Goal: Information Seeking & Learning: Check status

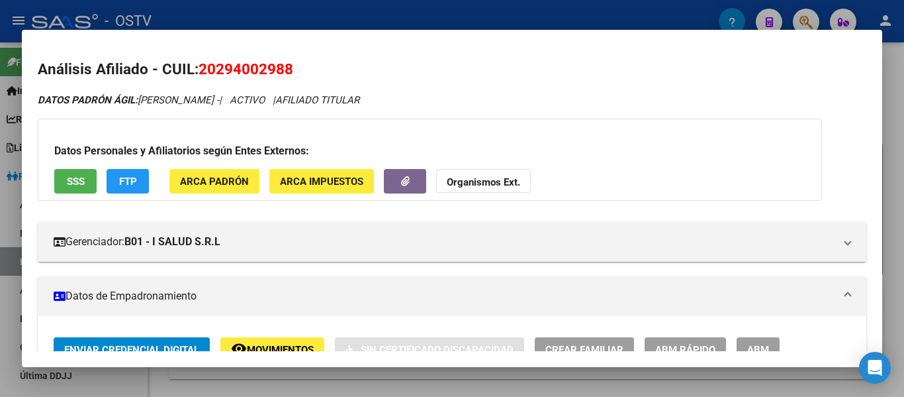
scroll to position [720, 0]
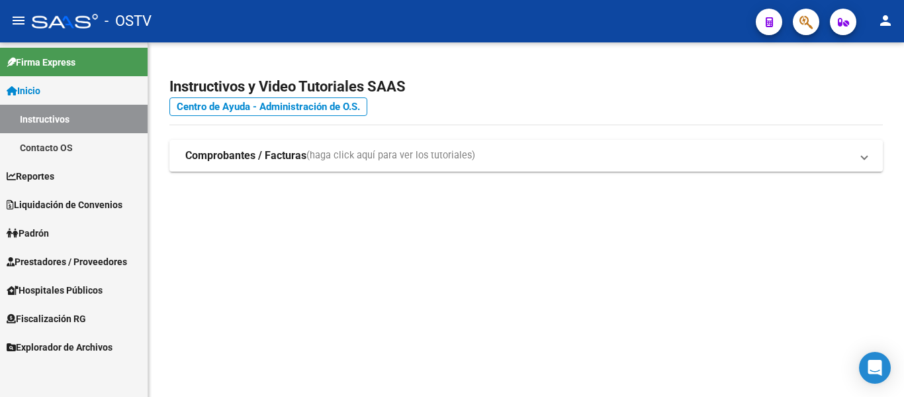
click at [36, 232] on span "Padrón" at bounding box center [28, 233] width 42 height 15
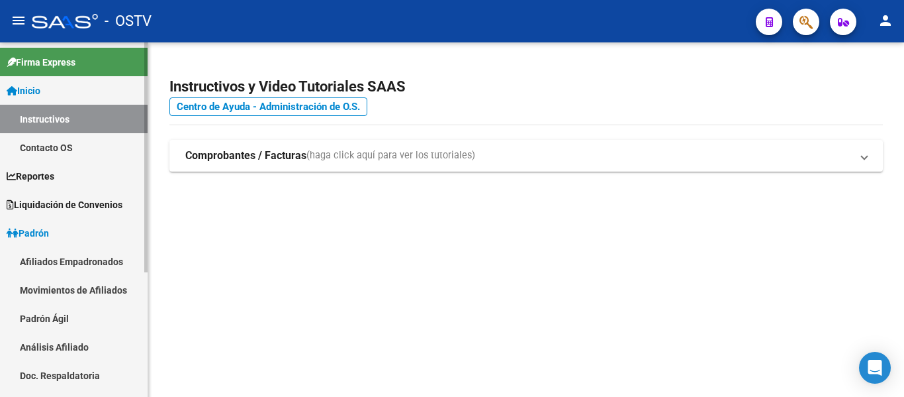
click at [44, 312] on link "Padrón Ágil" at bounding box center [74, 318] width 148 height 28
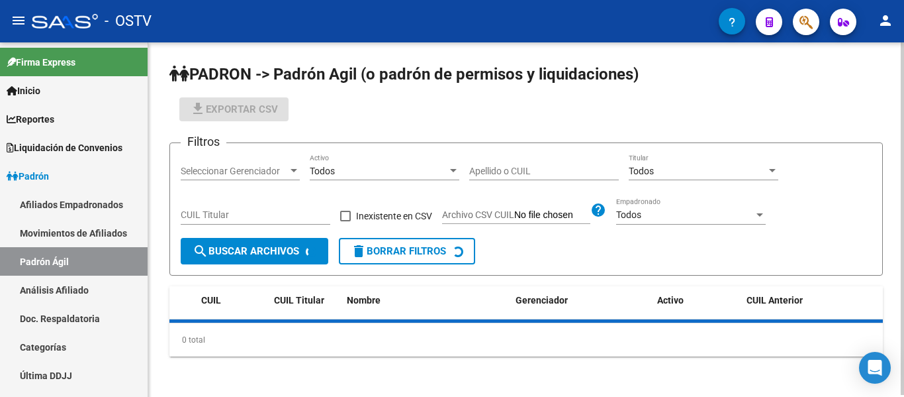
click at [495, 167] on input "Apellido o CUIL" at bounding box center [544, 171] width 150 height 11
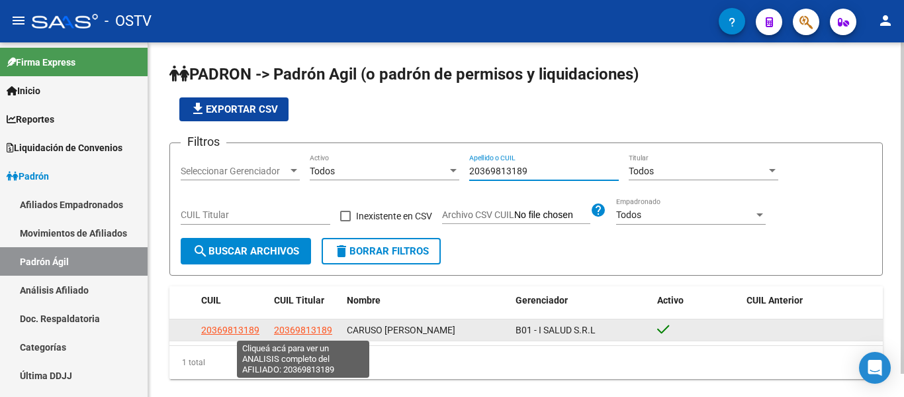
type input "20369813189"
click at [311, 326] on span "20369813189" at bounding box center [303, 329] width 58 height 11
type textarea "20369813189"
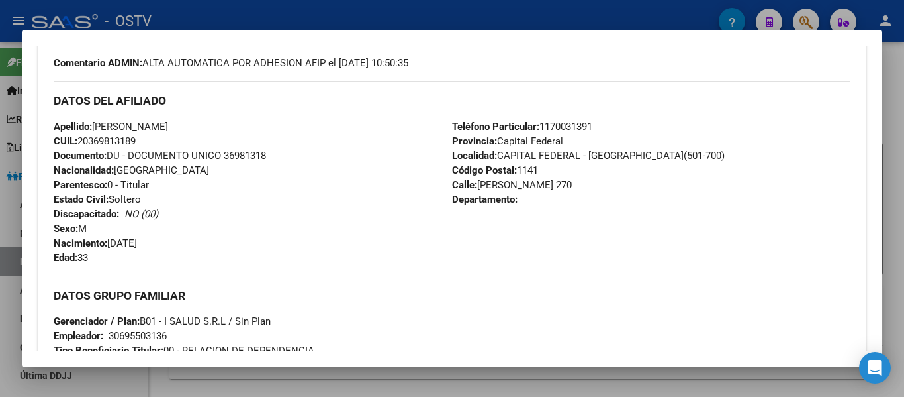
scroll to position [669, 0]
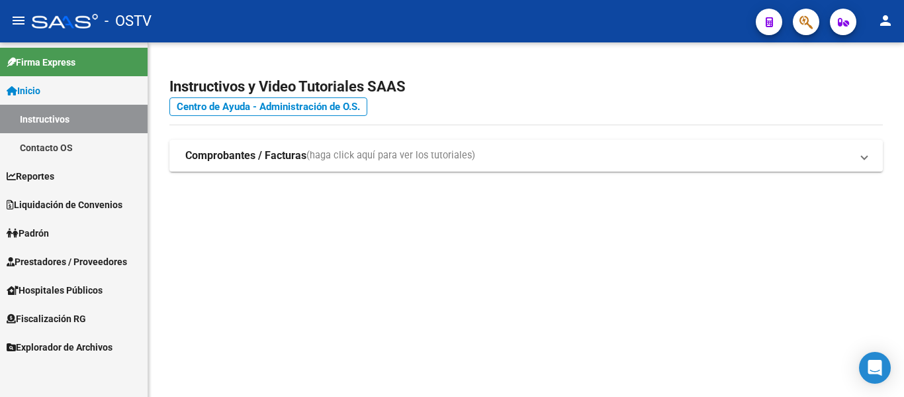
click at [58, 231] on link "Padrón" at bounding box center [74, 232] width 148 height 28
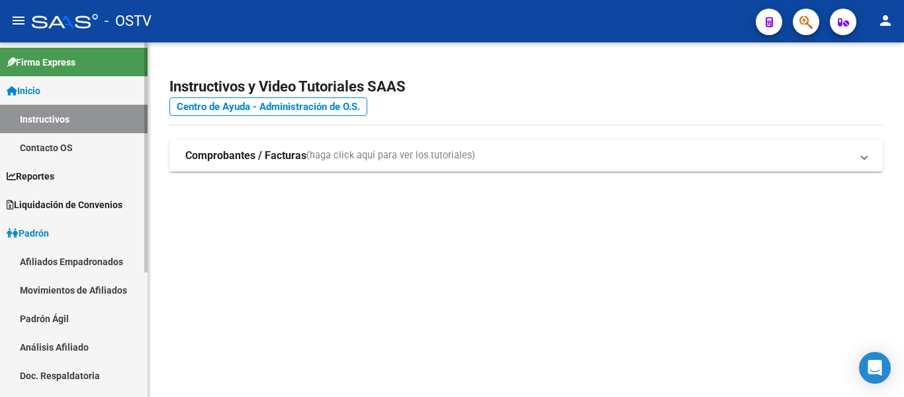
click at [50, 310] on link "Padrón Ágil" at bounding box center [74, 318] width 148 height 28
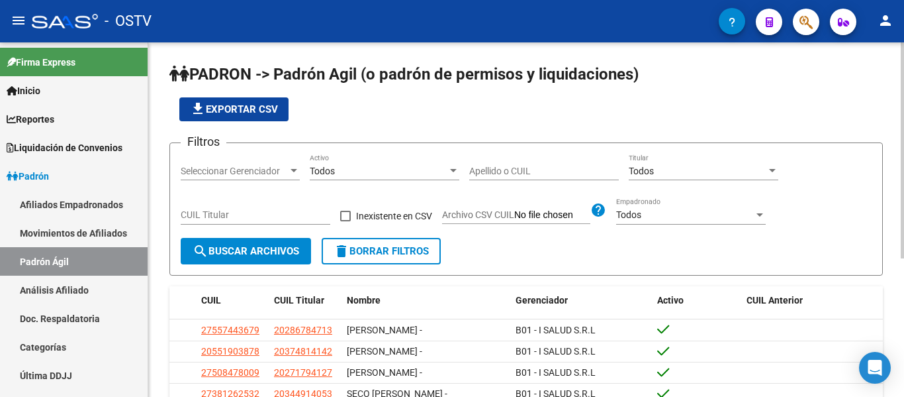
click at [512, 169] on input "Apellido o CUIL" at bounding box center [544, 171] width 150 height 11
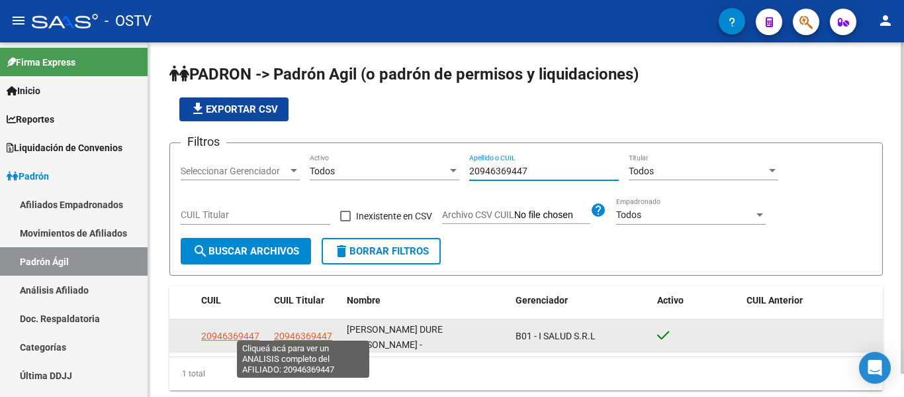
type input "20946369447"
click at [297, 330] on span "20946369447" at bounding box center [303, 335] width 58 height 11
type textarea "20946369447"
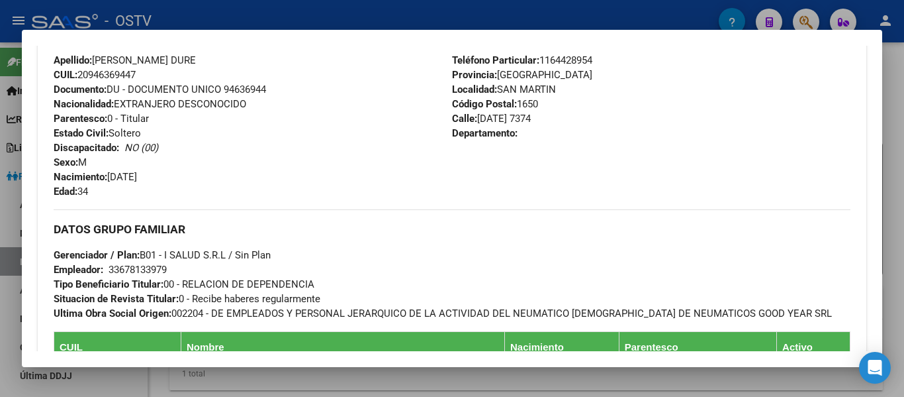
scroll to position [735, 0]
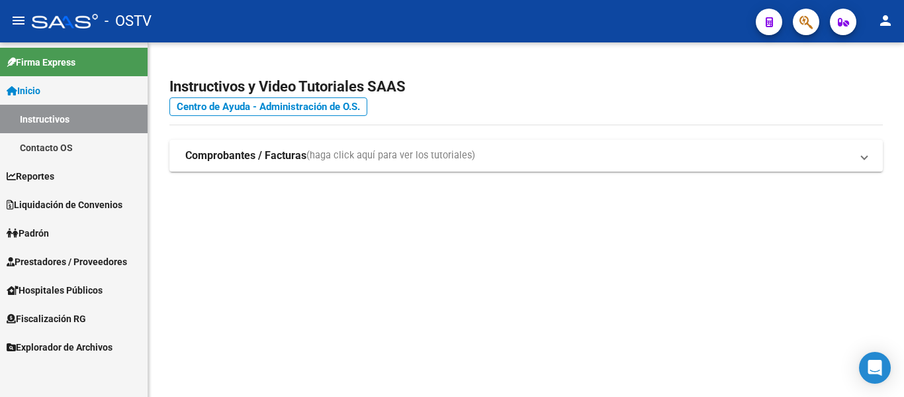
click at [32, 241] on link "Padrón" at bounding box center [74, 232] width 148 height 28
click at [31, 240] on link "Padrón" at bounding box center [74, 232] width 148 height 28
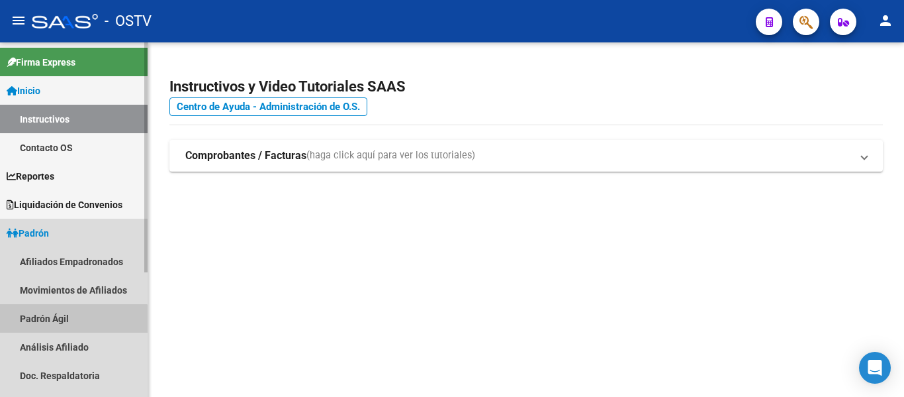
click at [48, 325] on link "Padrón Ágil" at bounding box center [74, 318] width 148 height 28
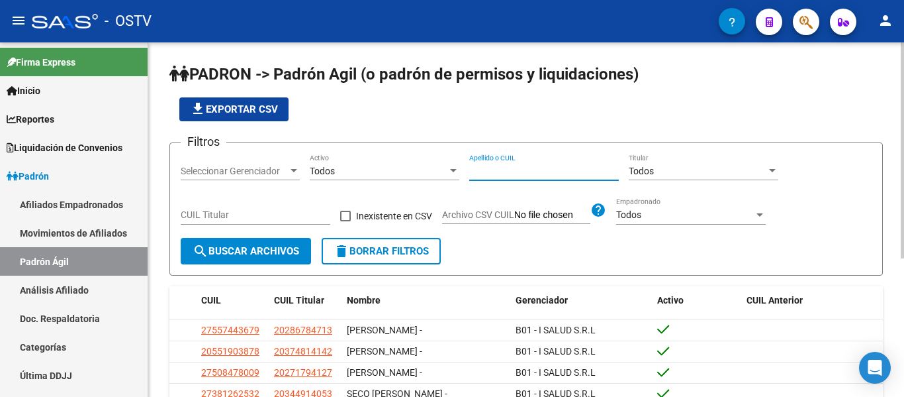
click at [495, 169] on input "Apellido o CUIL" at bounding box center [544, 171] width 150 height 11
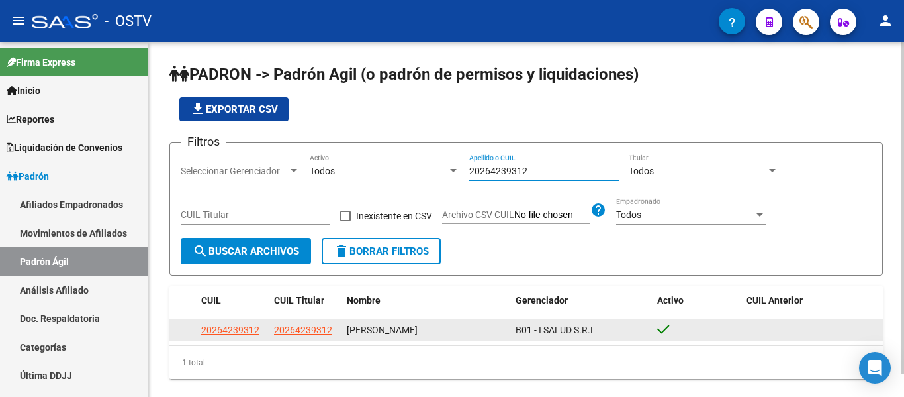
type input "20264239312"
click at [270, 328] on datatable-body-cell "20264239312" at bounding box center [305, 329] width 73 height 21
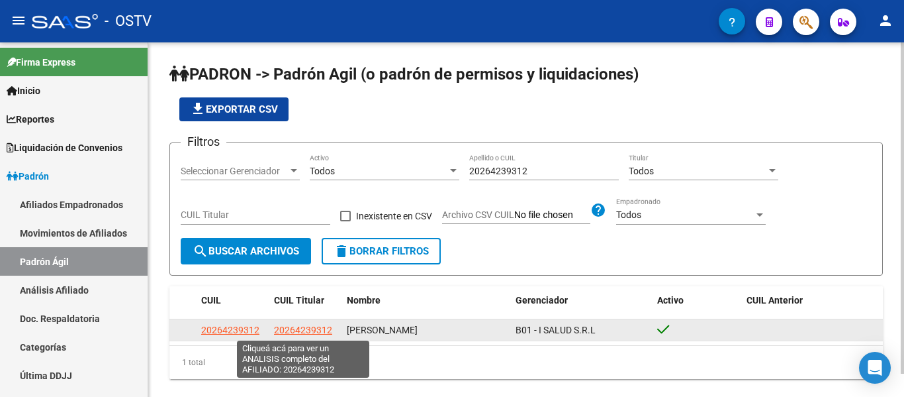
click at [303, 328] on span "20264239312" at bounding box center [303, 329] width 58 height 11
type textarea "20264239312"
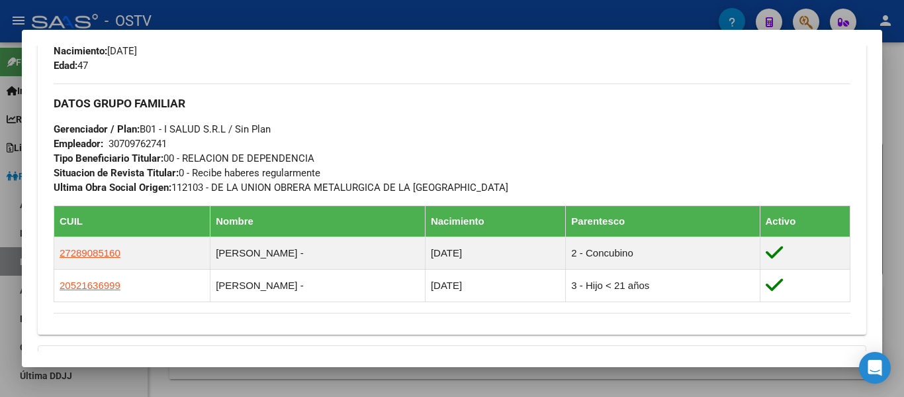
scroll to position [752, 0]
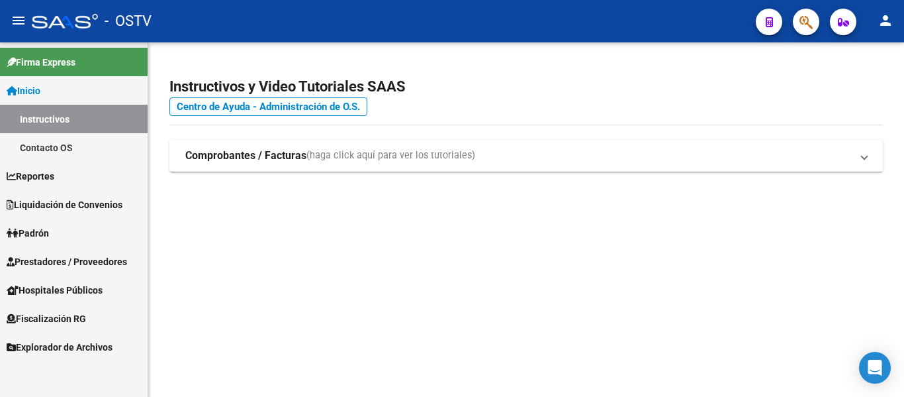
click at [29, 232] on span "Padrón" at bounding box center [28, 233] width 42 height 15
click at [28, 232] on span "Padrón" at bounding box center [28, 233] width 42 height 15
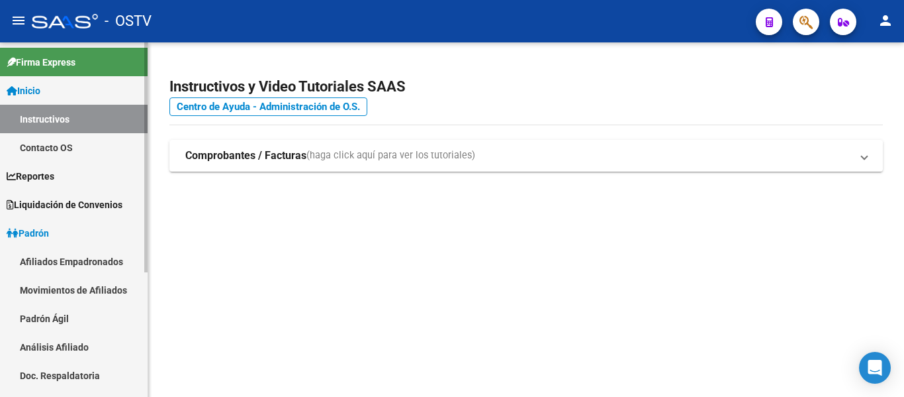
click at [45, 319] on link "Padrón Ágil" at bounding box center [74, 318] width 148 height 28
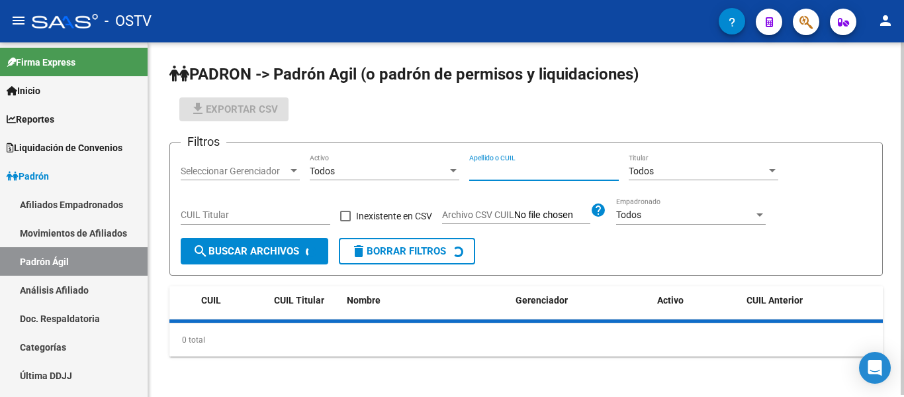
click at [563, 170] on input "Apellido o CUIL" at bounding box center [544, 171] width 150 height 11
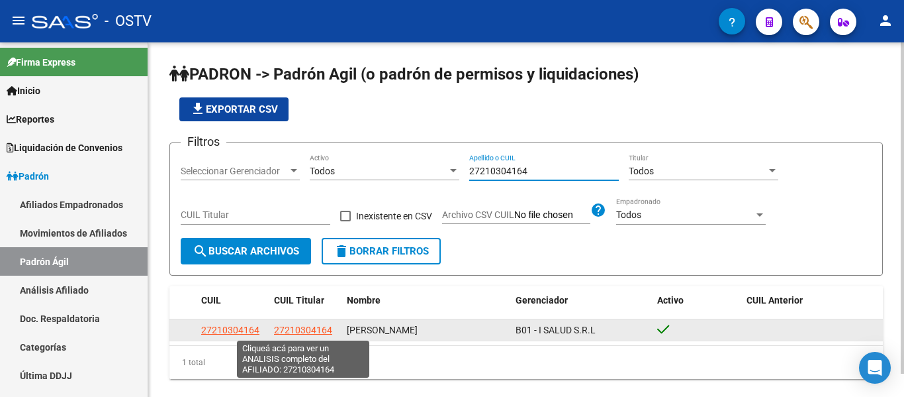
type input "27210304164"
click at [308, 328] on span "27210304164" at bounding box center [303, 329] width 58 height 11
type textarea "27210304164"
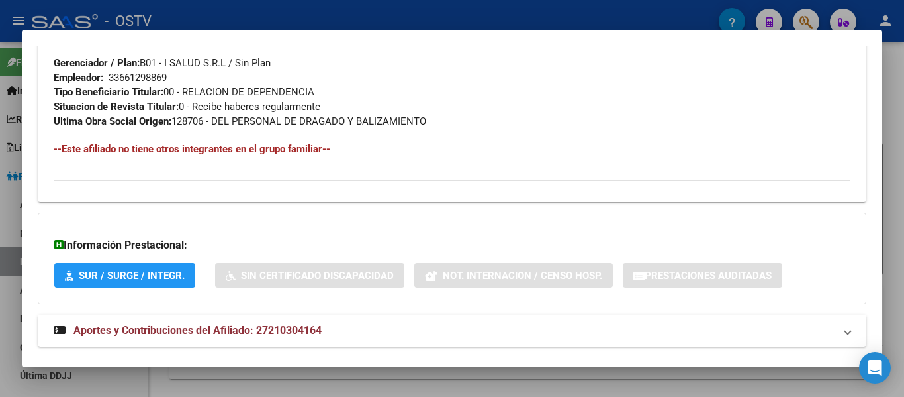
scroll to position [687, 0]
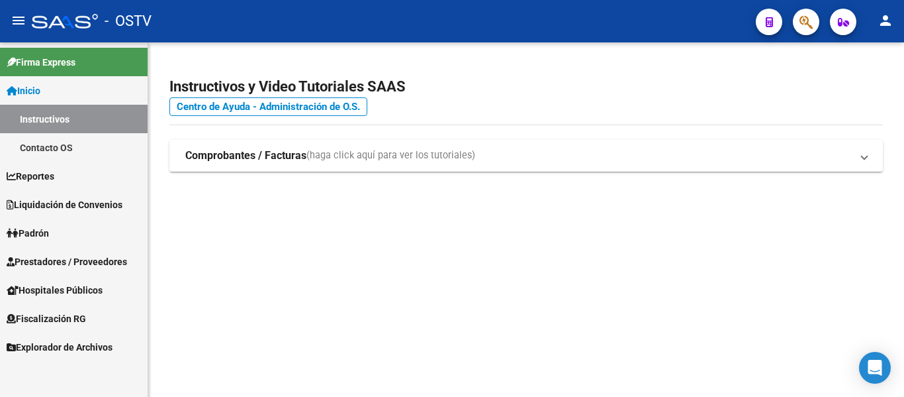
click at [37, 231] on span "Padrón" at bounding box center [28, 233] width 42 height 15
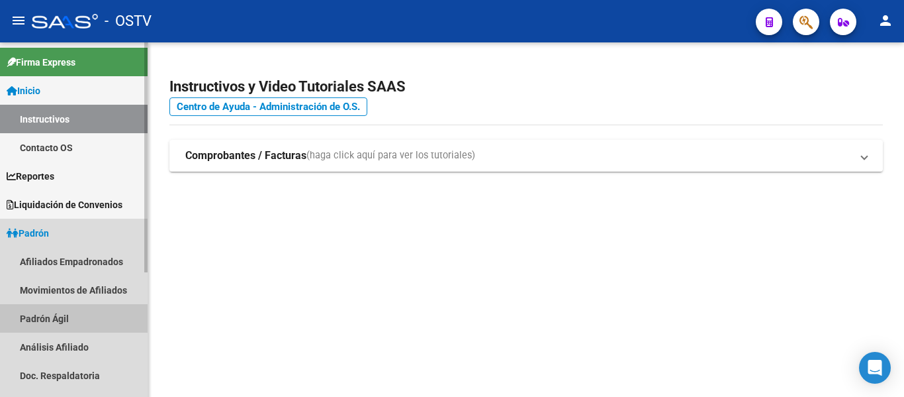
drag, startPoint x: 58, startPoint y: 318, endPoint x: 109, endPoint y: 293, distance: 56.8
click at [57, 318] on link "Padrón Ágil" at bounding box center [74, 318] width 148 height 28
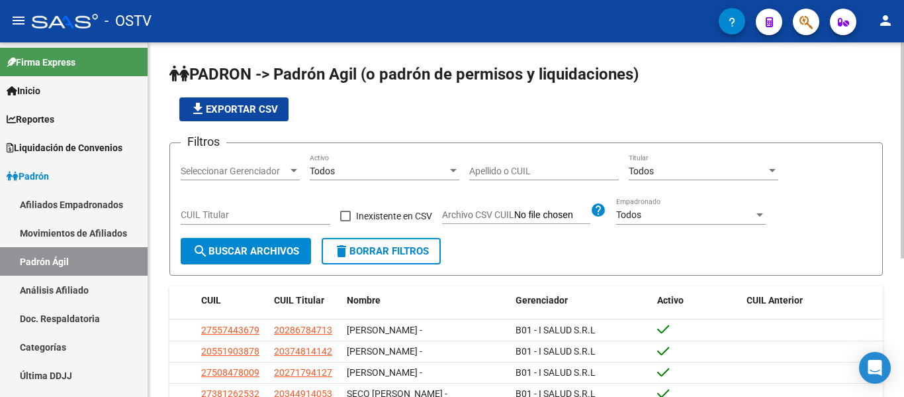
click at [510, 174] on input "Apellido o CUIL" at bounding box center [544, 171] width 150 height 11
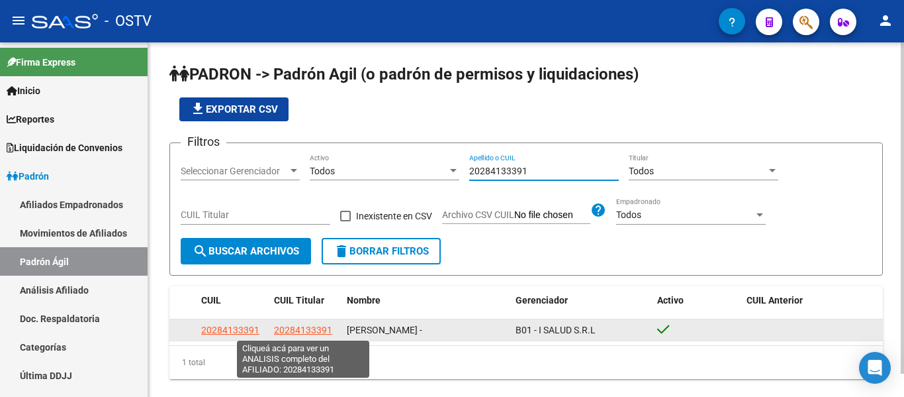
type input "20284133391"
click at [299, 332] on span "20284133391" at bounding box center [303, 329] width 58 height 11
type textarea "20284133391"
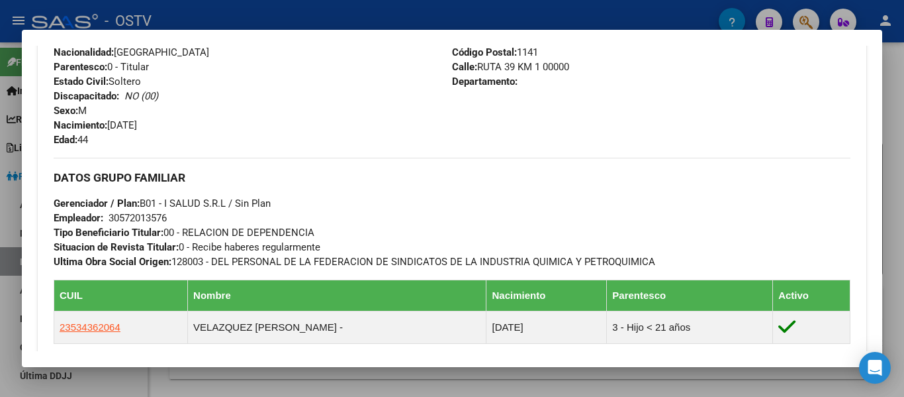
scroll to position [323, 0]
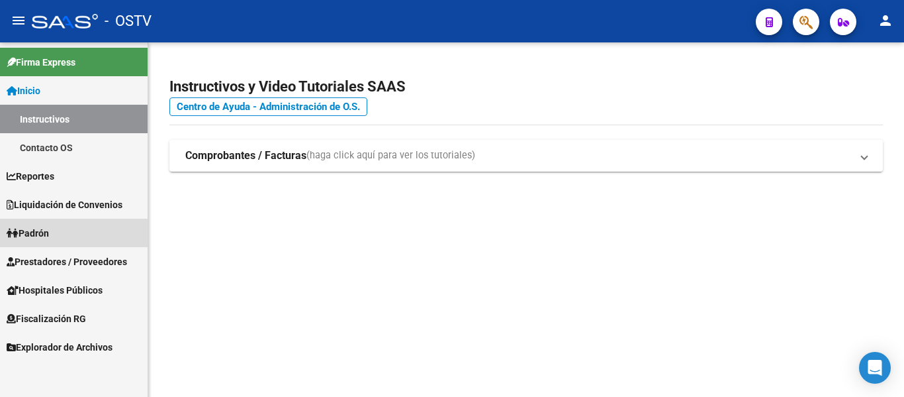
click at [28, 230] on span "Padrón" at bounding box center [28, 233] width 42 height 15
click at [27, 230] on span "Padrón" at bounding box center [28, 233] width 42 height 15
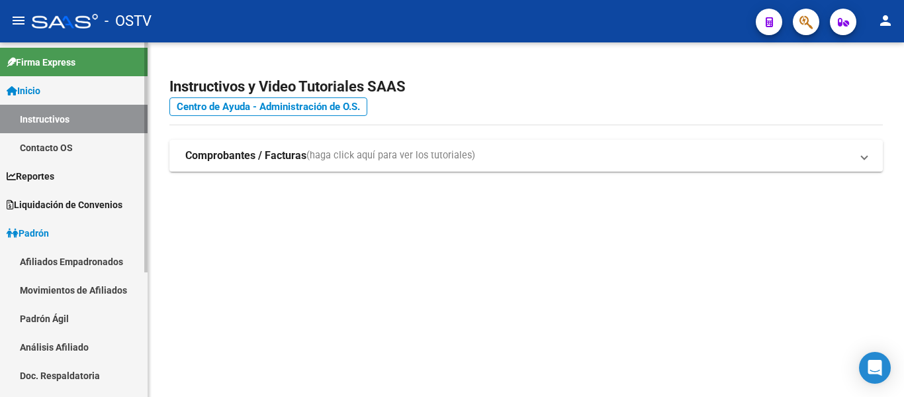
click at [30, 315] on link "Padrón Ágil" at bounding box center [74, 318] width 148 height 28
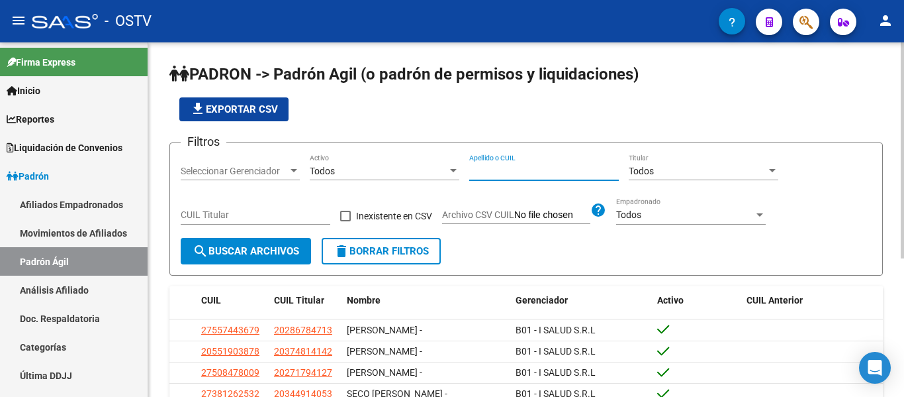
click at [490, 175] on input "Apellido o CUIL" at bounding box center [544, 171] width 150 height 11
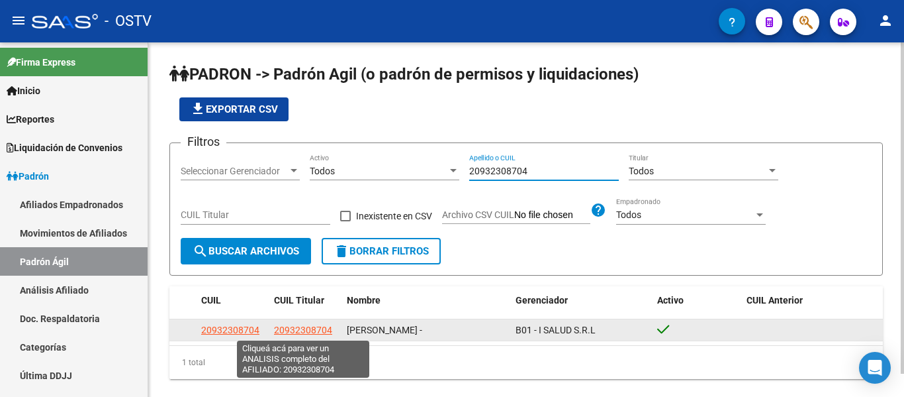
type input "20932308704"
click at [293, 331] on span "20932308704" at bounding box center [303, 329] width 58 height 11
type textarea "20932308704"
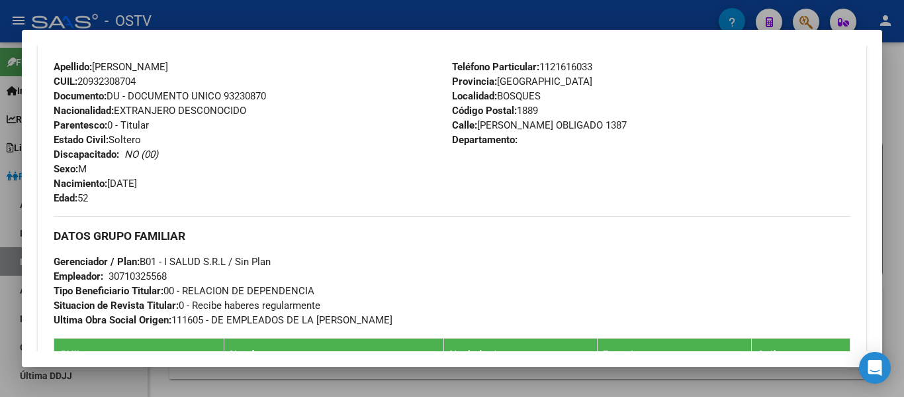
scroll to position [662, 0]
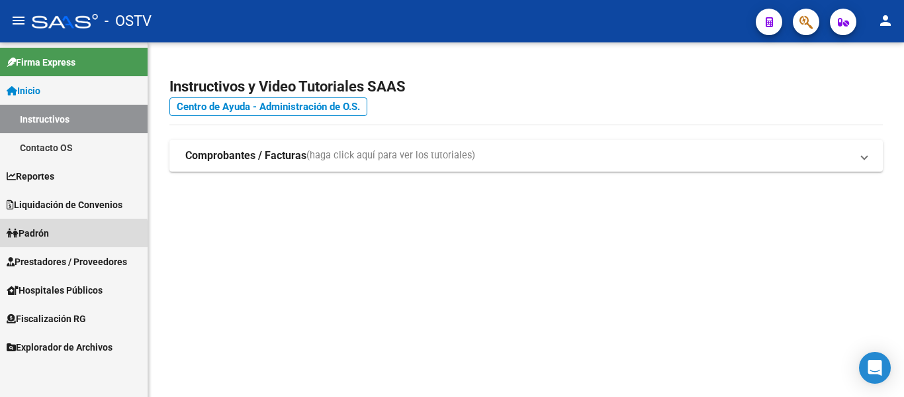
click at [38, 237] on span "Padrón" at bounding box center [28, 233] width 42 height 15
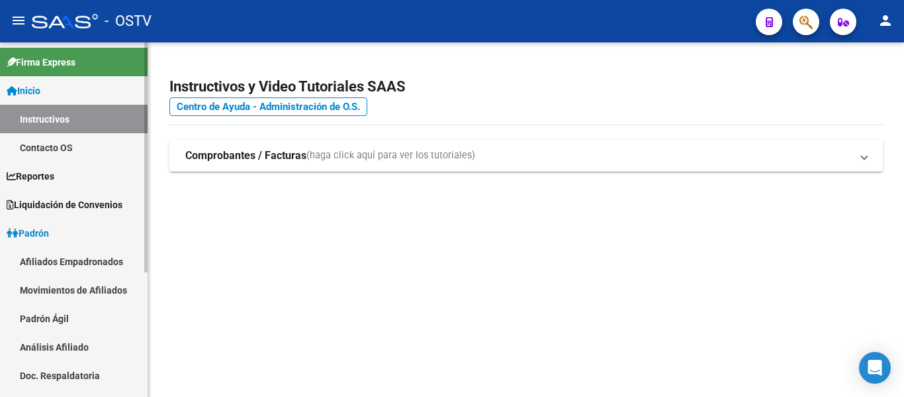
click at [40, 324] on link "Padrón Ágil" at bounding box center [74, 318] width 148 height 28
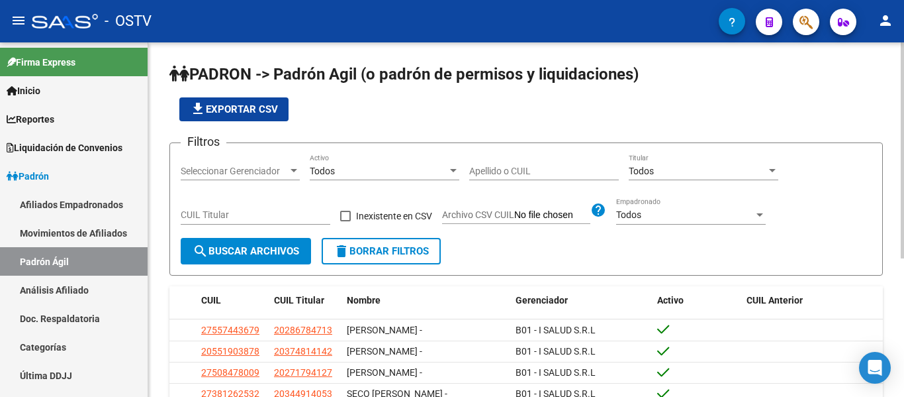
click at [532, 167] on input "Apellido o CUIL" at bounding box center [544, 171] width 150 height 11
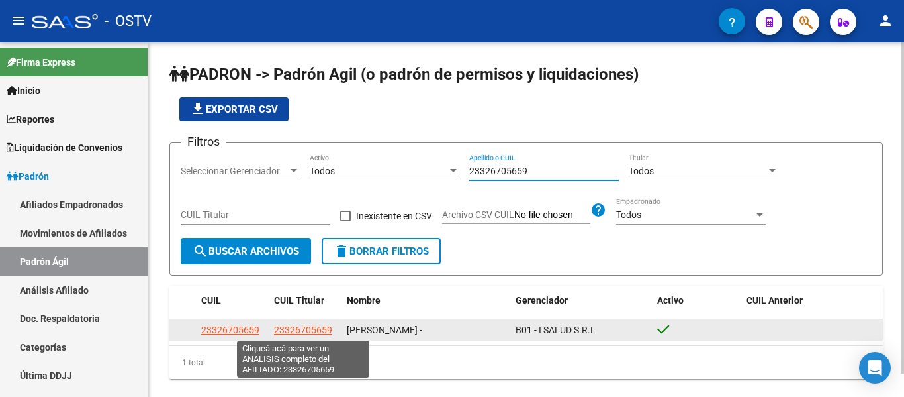
type input "23326705659"
click at [322, 332] on span "23326705659" at bounding box center [303, 329] width 58 height 11
type textarea "23326705659"
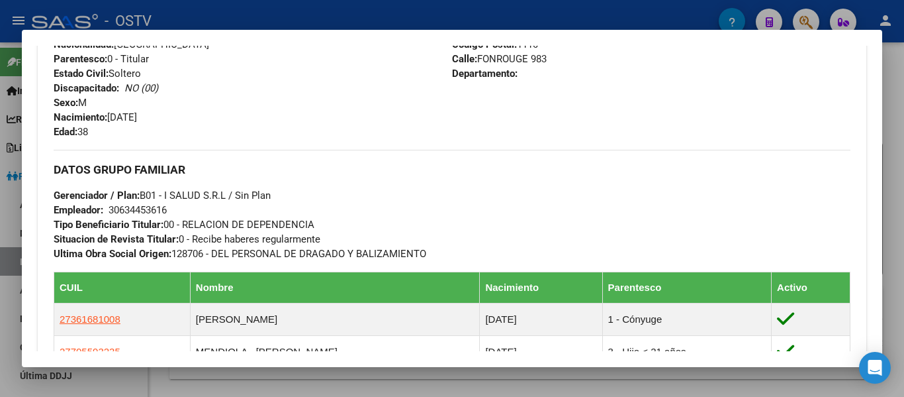
scroll to position [728, 0]
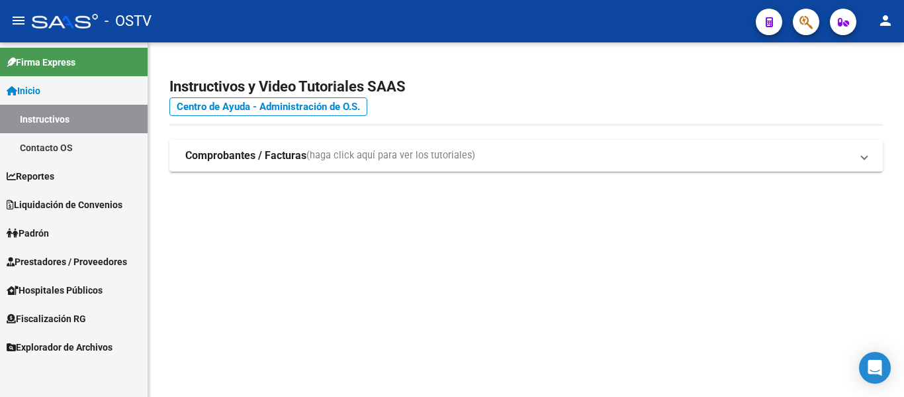
click at [29, 230] on span "Padrón" at bounding box center [28, 233] width 42 height 15
click at [56, 236] on link "Padrón" at bounding box center [74, 232] width 148 height 28
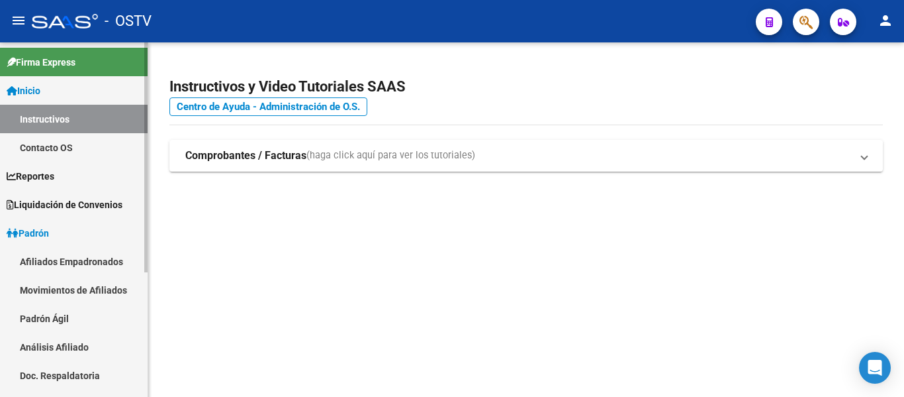
click at [55, 312] on link "Padrón Ágil" at bounding box center [74, 318] width 148 height 28
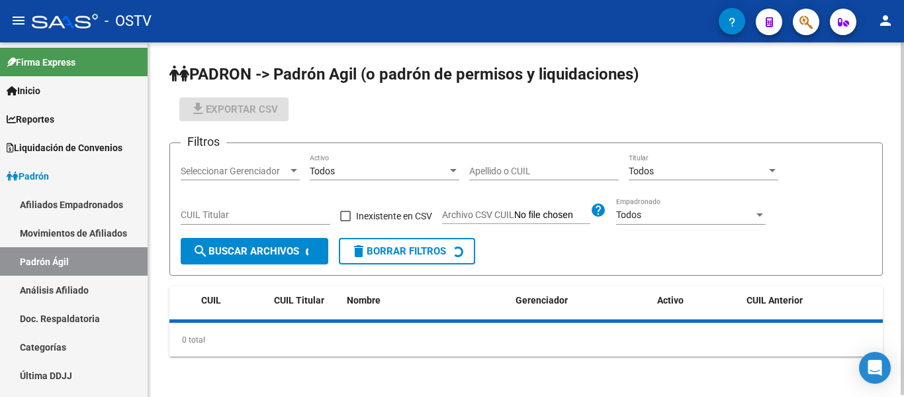
click at [490, 167] on input "Apellido o CUIL" at bounding box center [544, 171] width 150 height 11
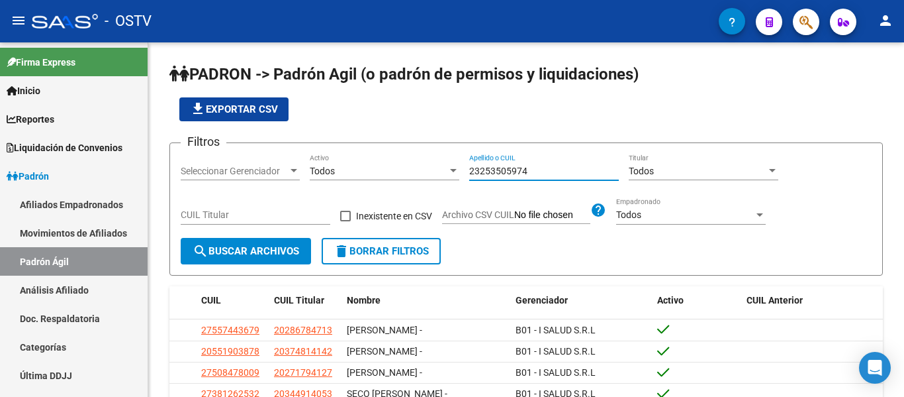
type input "23253505974"
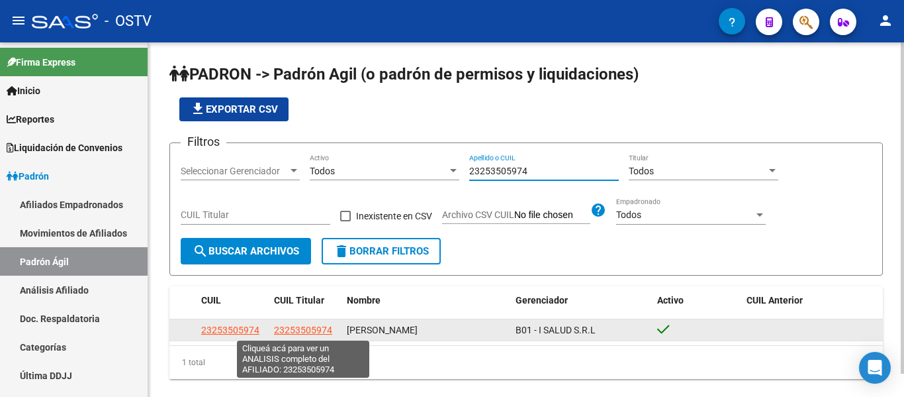
click at [293, 331] on span "23253505974" at bounding box center [303, 329] width 58 height 11
type textarea "23253505974"
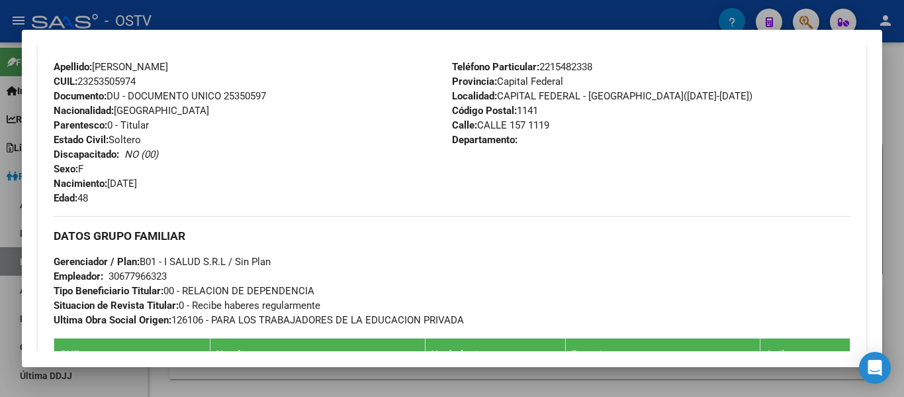
scroll to position [728, 0]
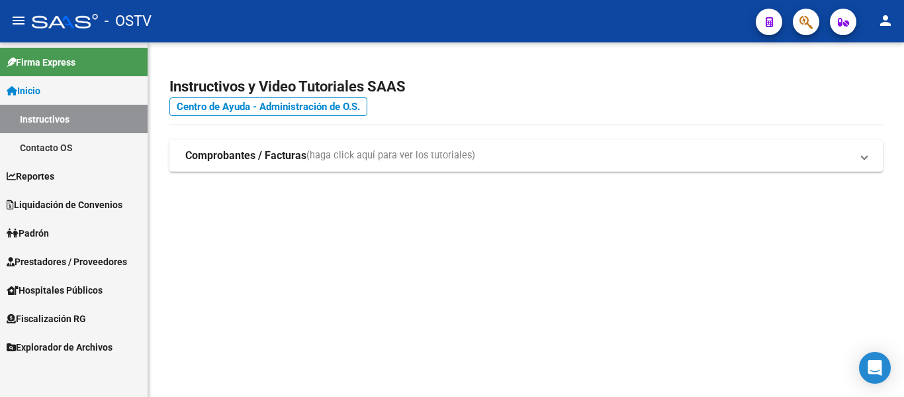
click at [33, 238] on span "Padrón" at bounding box center [28, 233] width 42 height 15
click at [42, 230] on span "Padrón" at bounding box center [28, 233] width 42 height 15
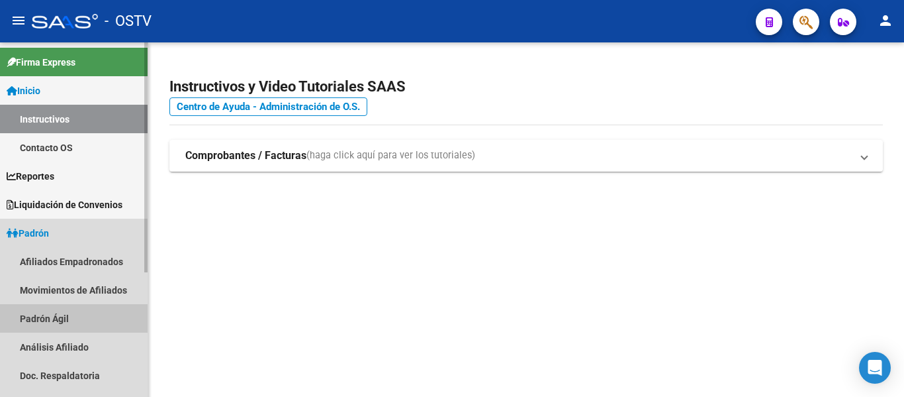
click at [30, 312] on link "Padrón Ágil" at bounding box center [74, 318] width 148 height 28
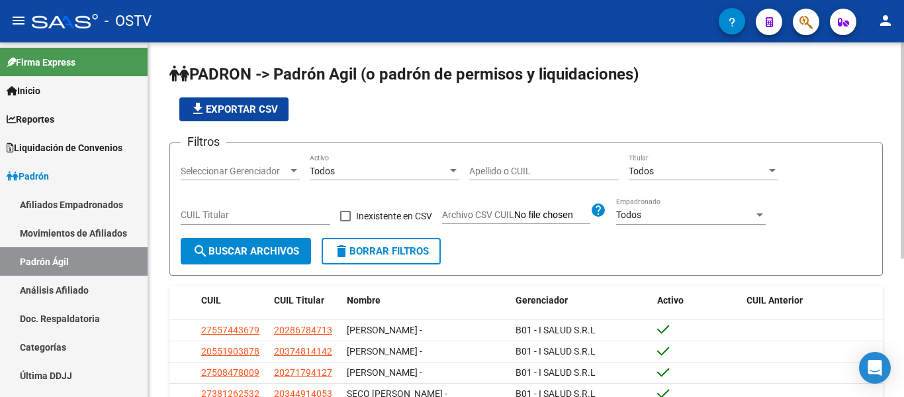
click at [544, 154] on div "Apellido o CUIL" at bounding box center [544, 167] width 150 height 26
click at [544, 163] on div "Apellido o CUIL" at bounding box center [544, 167] width 150 height 26
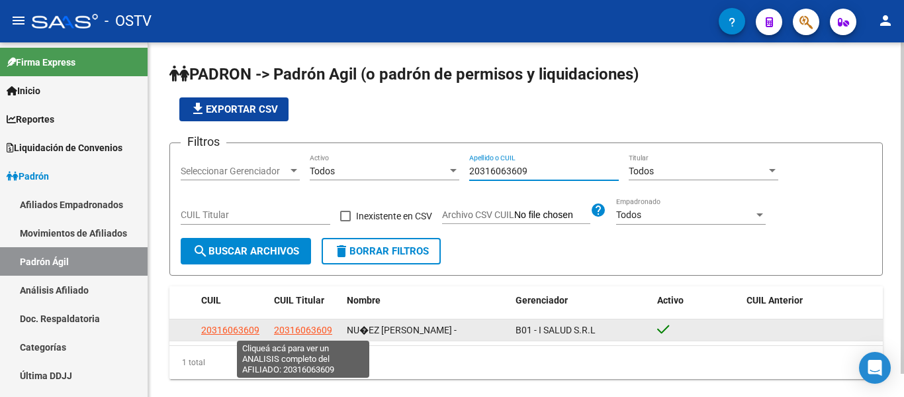
type input "20316063609"
click at [317, 331] on span "20316063609" at bounding box center [303, 329] width 58 height 11
type textarea "20316063609"
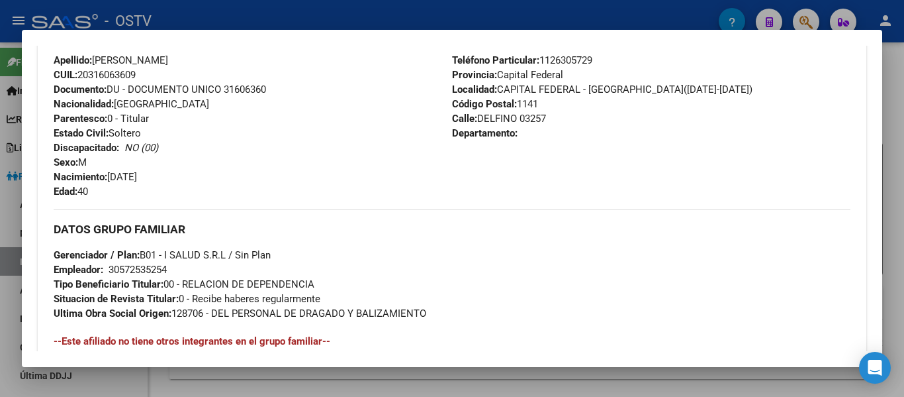
scroll to position [669, 0]
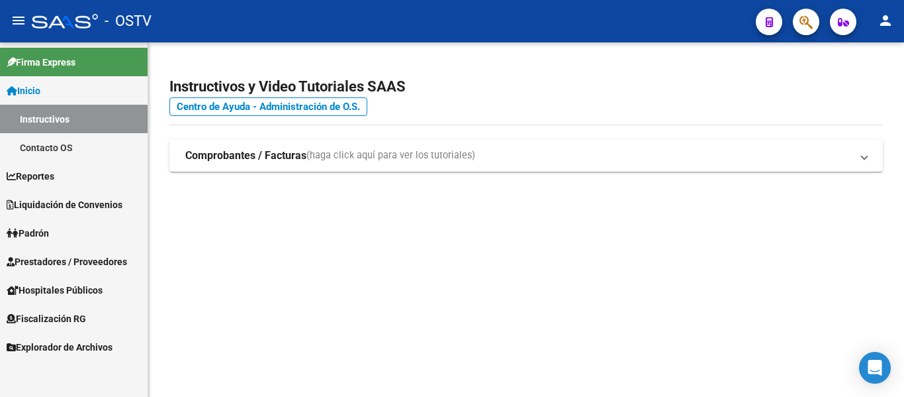
click at [39, 230] on span "Padrón" at bounding box center [28, 233] width 42 height 15
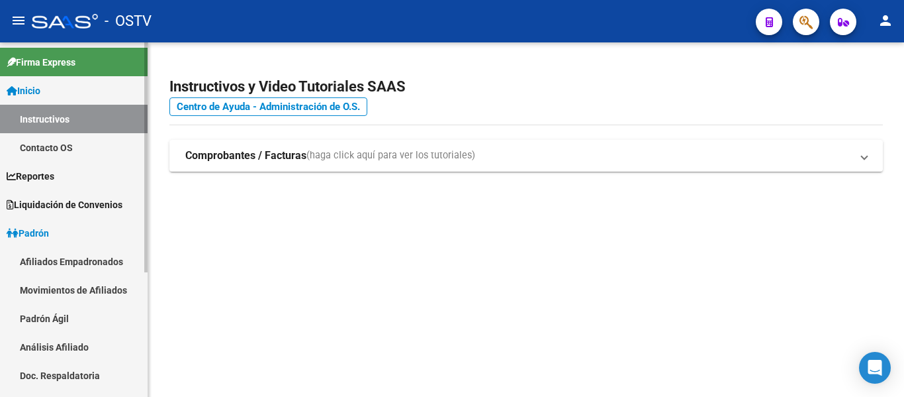
click at [46, 319] on link "Padrón Ágil" at bounding box center [74, 318] width 148 height 28
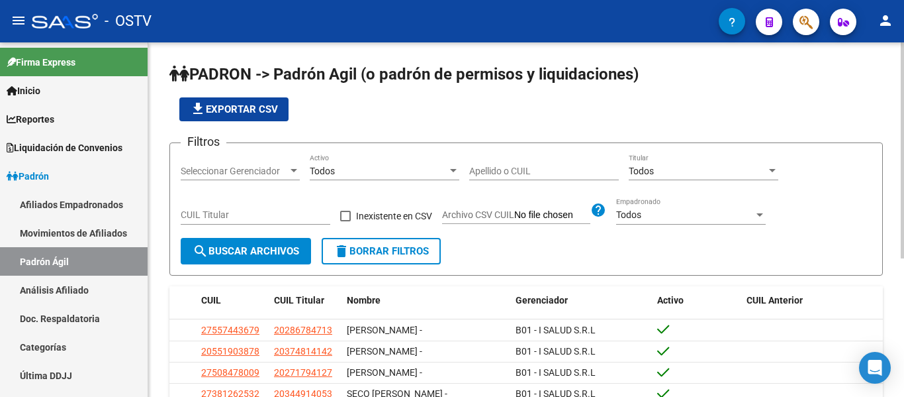
click at [506, 177] on div "Apellido o CUIL" at bounding box center [544, 167] width 150 height 26
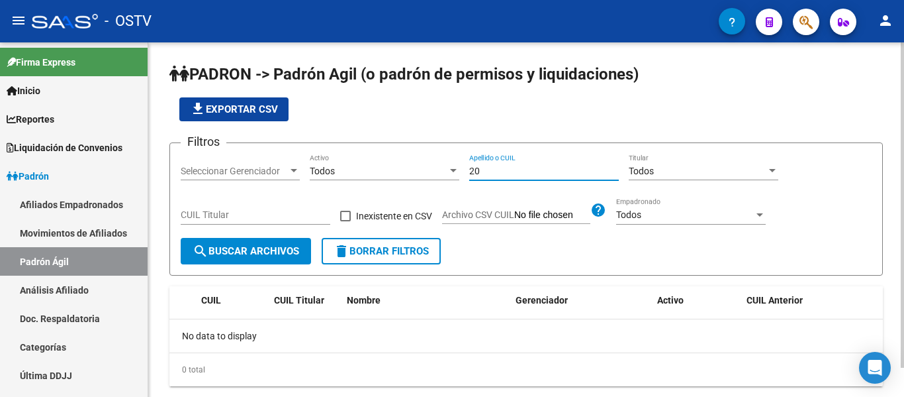
type input "2"
click at [540, 169] on input "20315365008" at bounding box center [544, 171] width 150 height 11
type input "2"
type input "31536500"
